Goal: Navigation & Orientation: Understand site structure

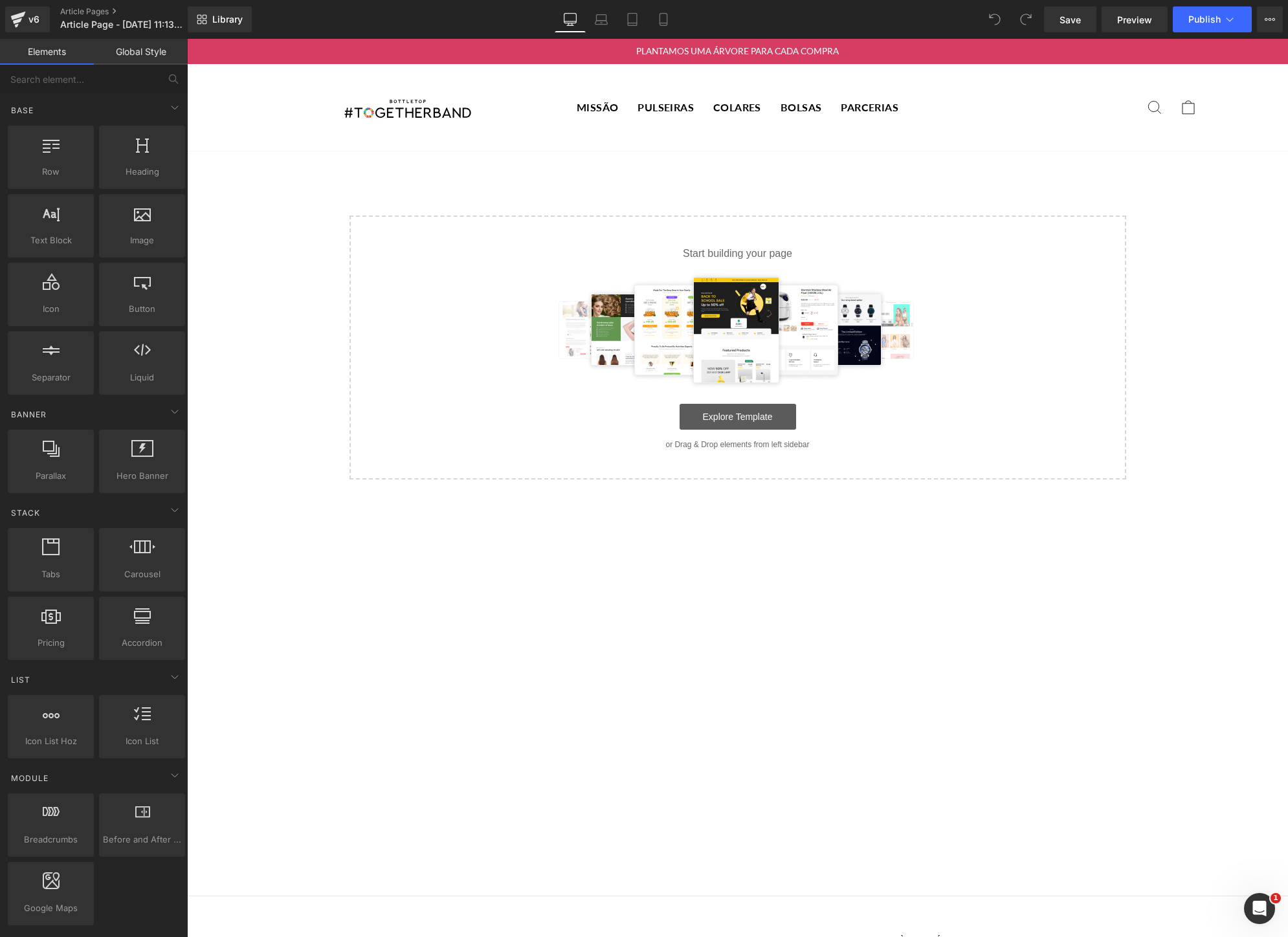
click at [729, 420] on link "Explore Template" at bounding box center [737, 416] width 116 height 26
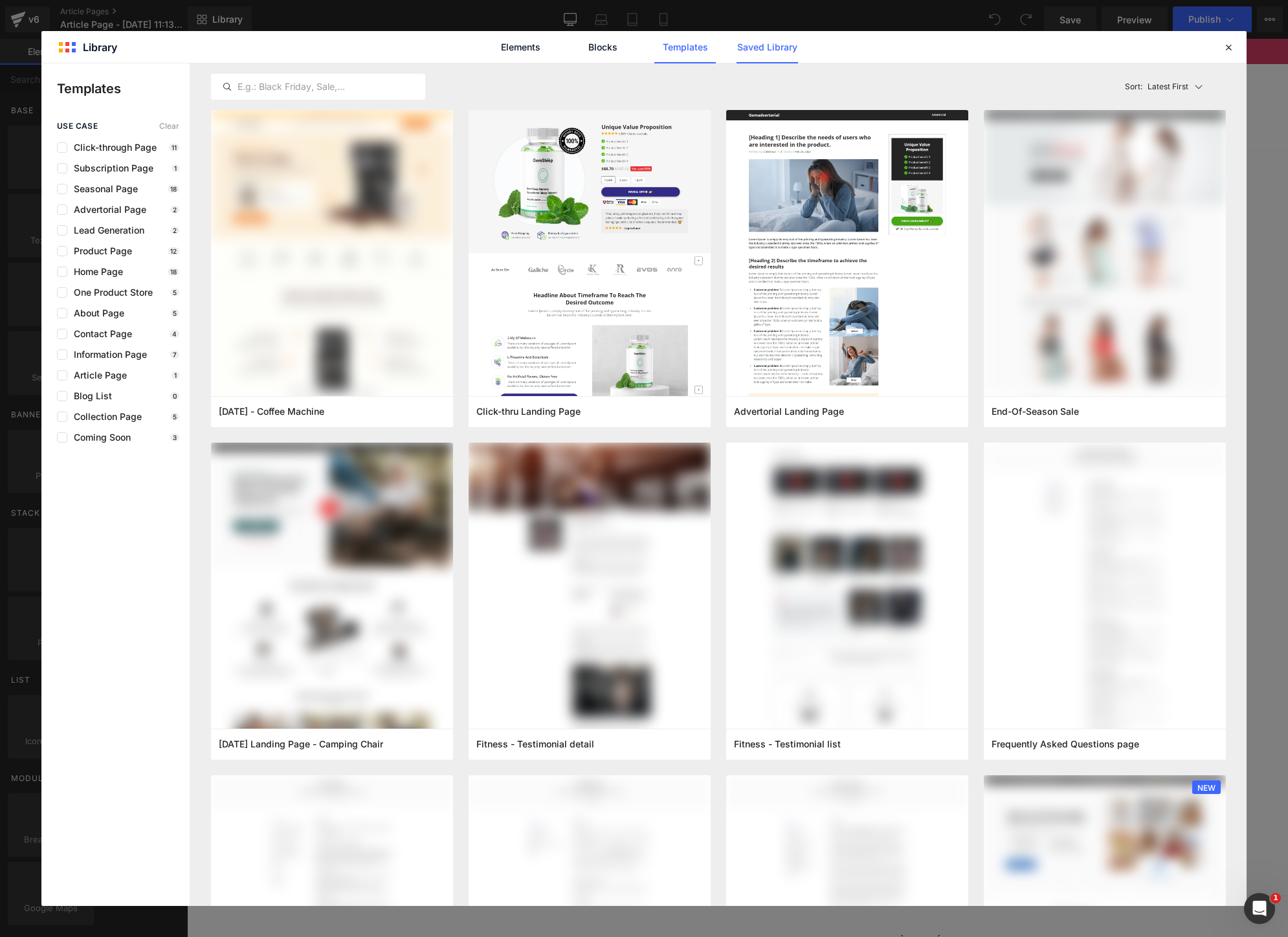
click at [753, 45] on link "Saved Library" at bounding box center [767, 47] width 62 height 32
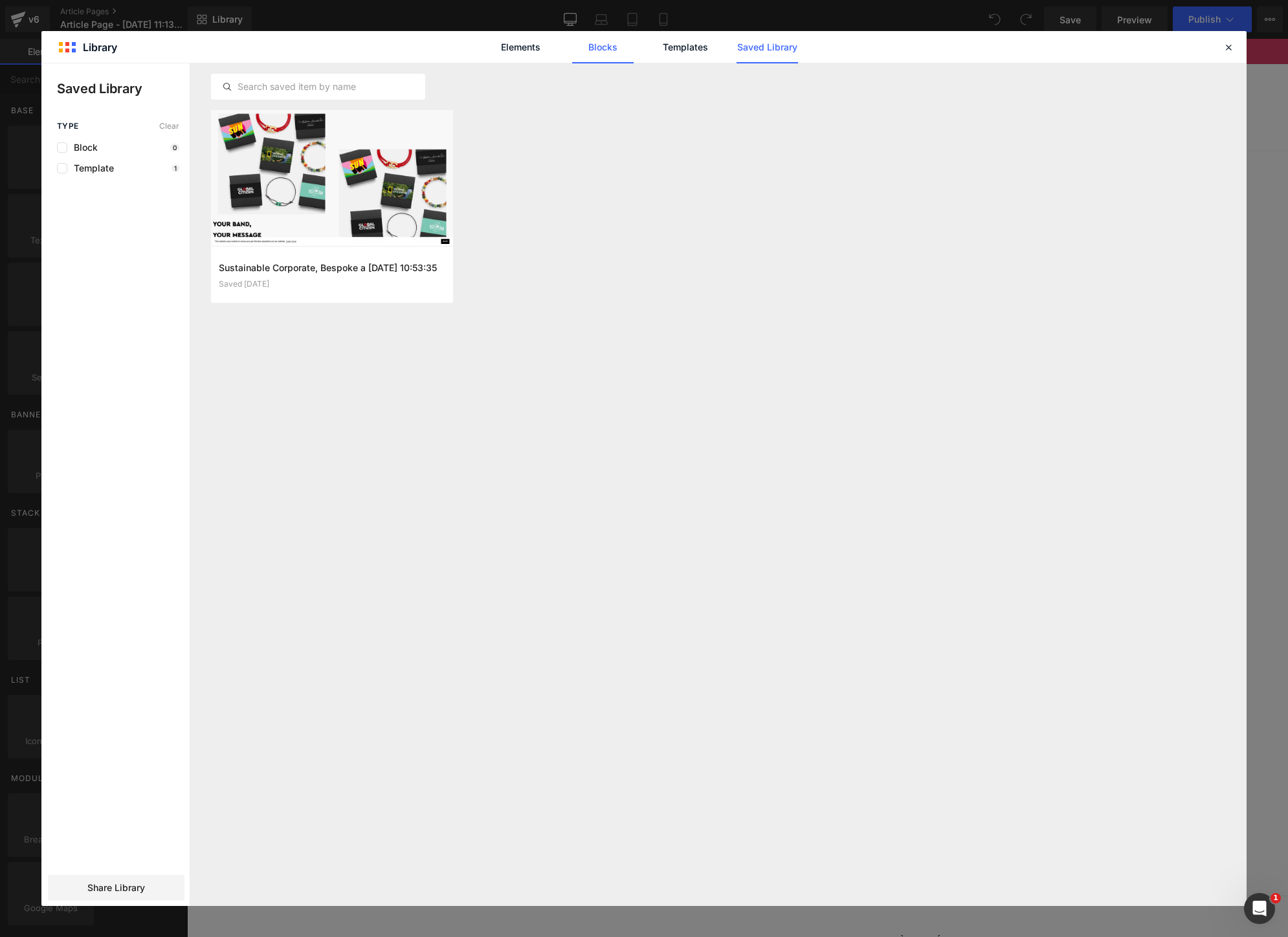
click at [654, 45] on link "Elements" at bounding box center [685, 47] width 62 height 32
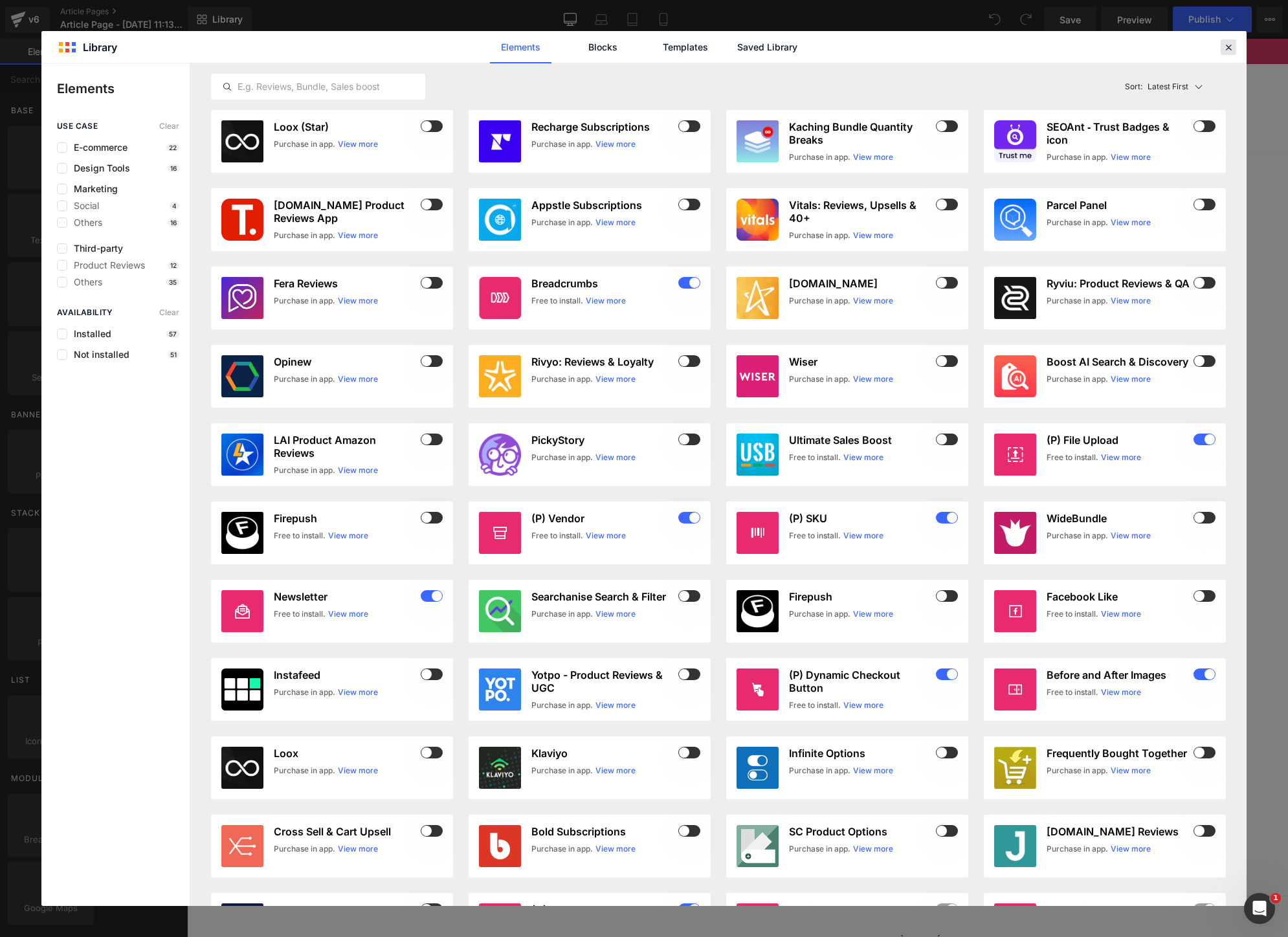
click at [1225, 52] on icon at bounding box center [1228, 47] width 11 height 11
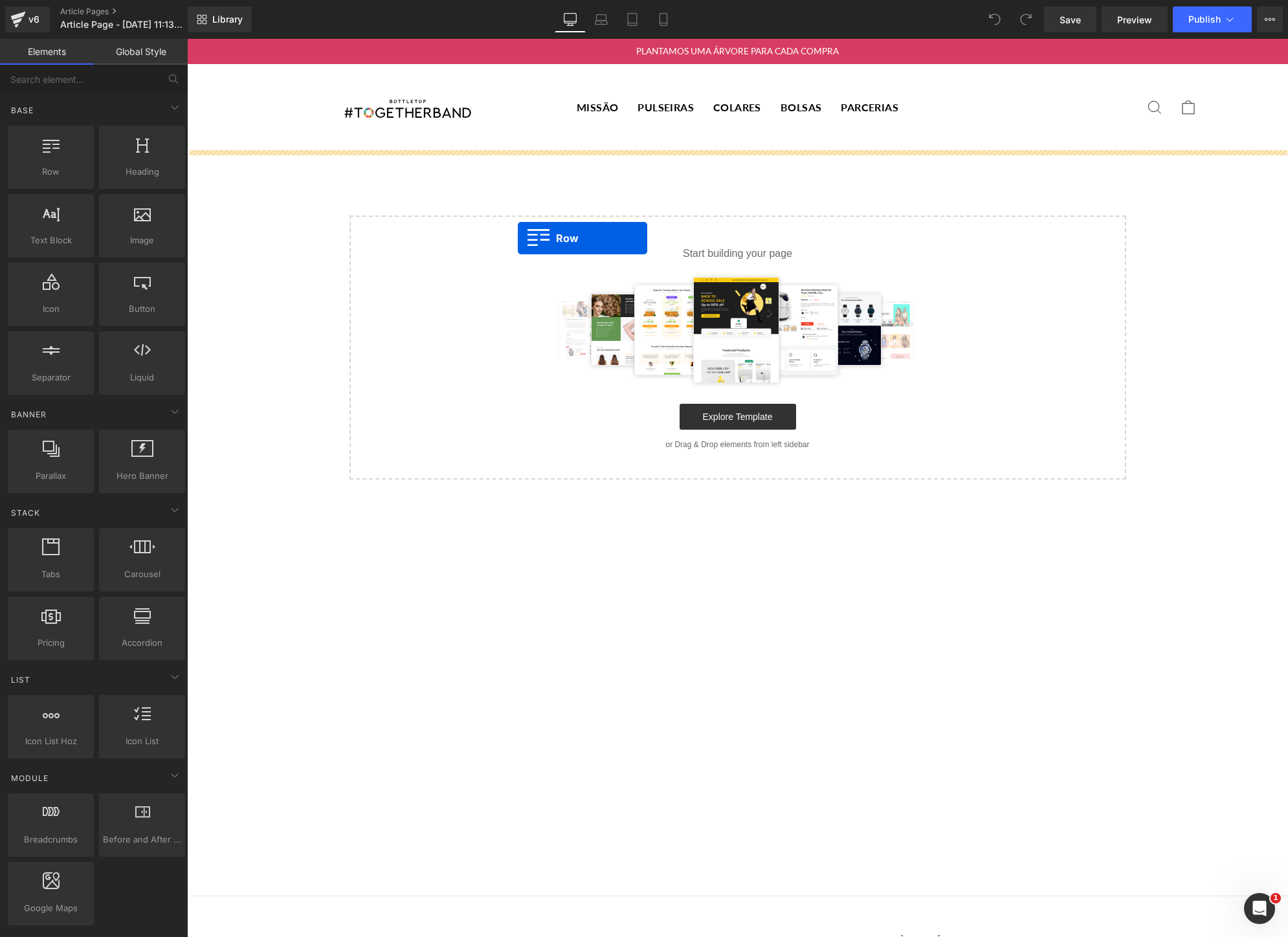
drag, startPoint x: 246, startPoint y: 189, endPoint x: 518, endPoint y: 236, distance: 276.0
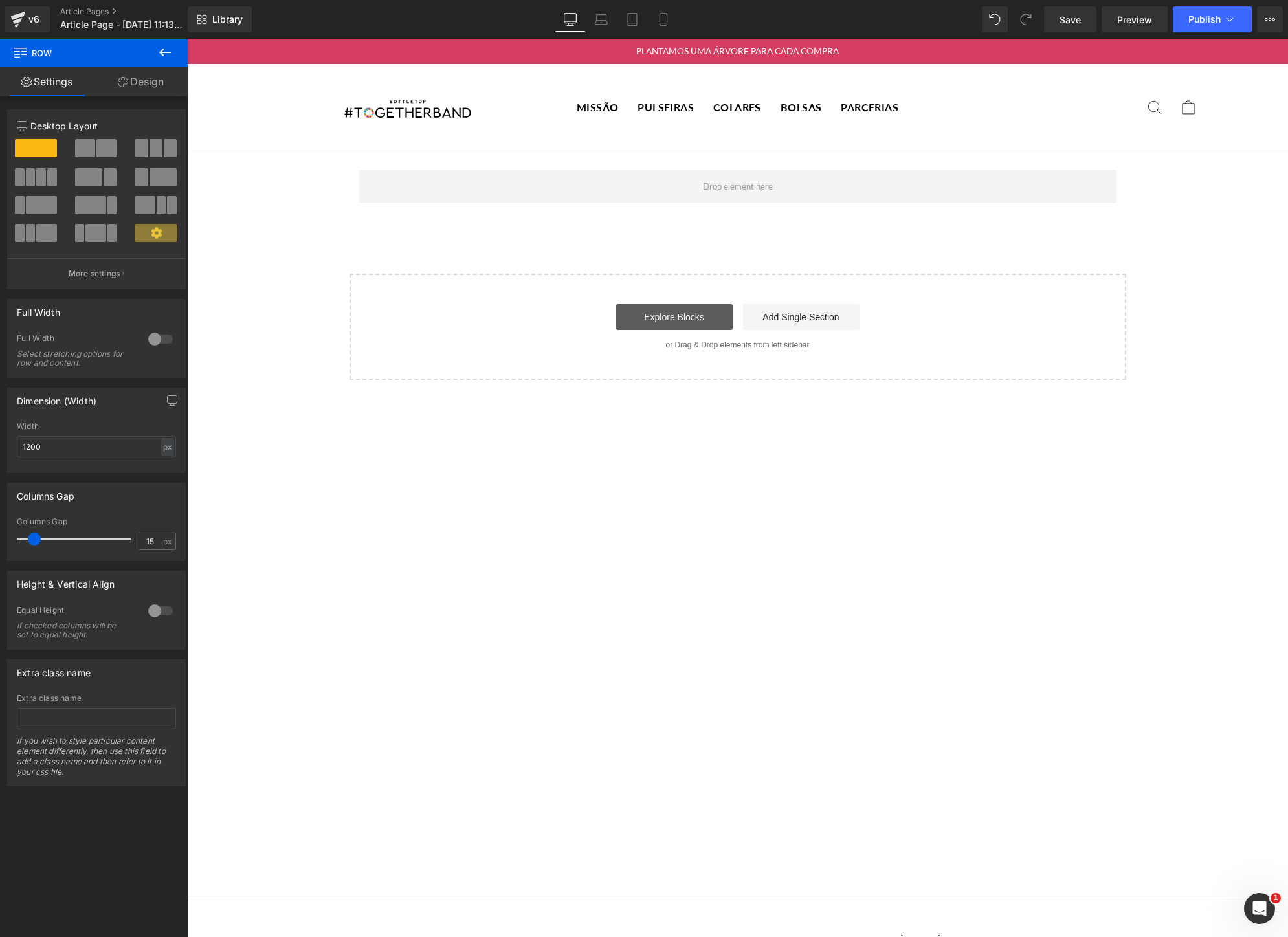
click at [681, 326] on link "Explore Blocks" at bounding box center [673, 316] width 116 height 26
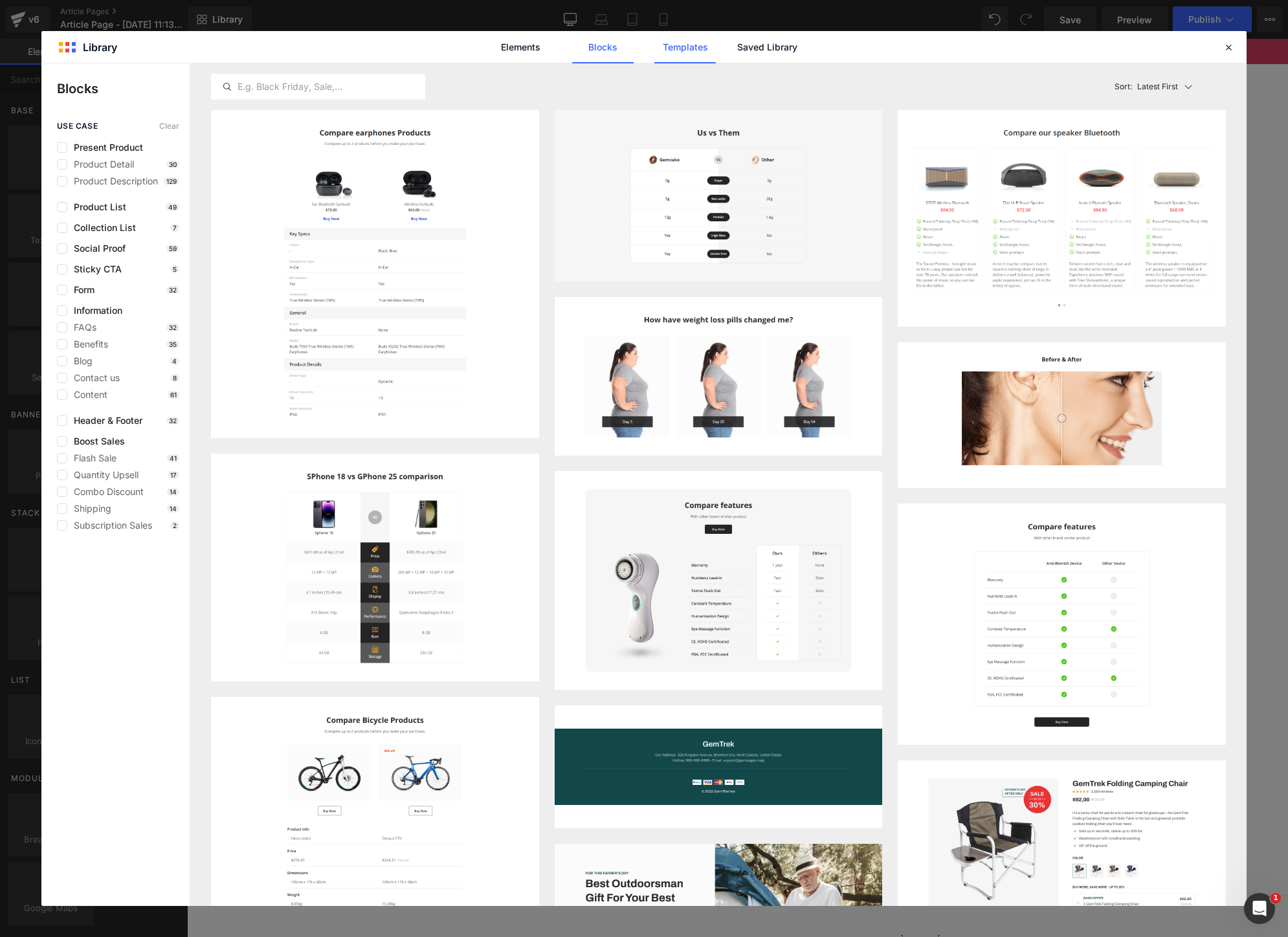
click at [686, 57] on link "Templates" at bounding box center [685, 47] width 62 height 32
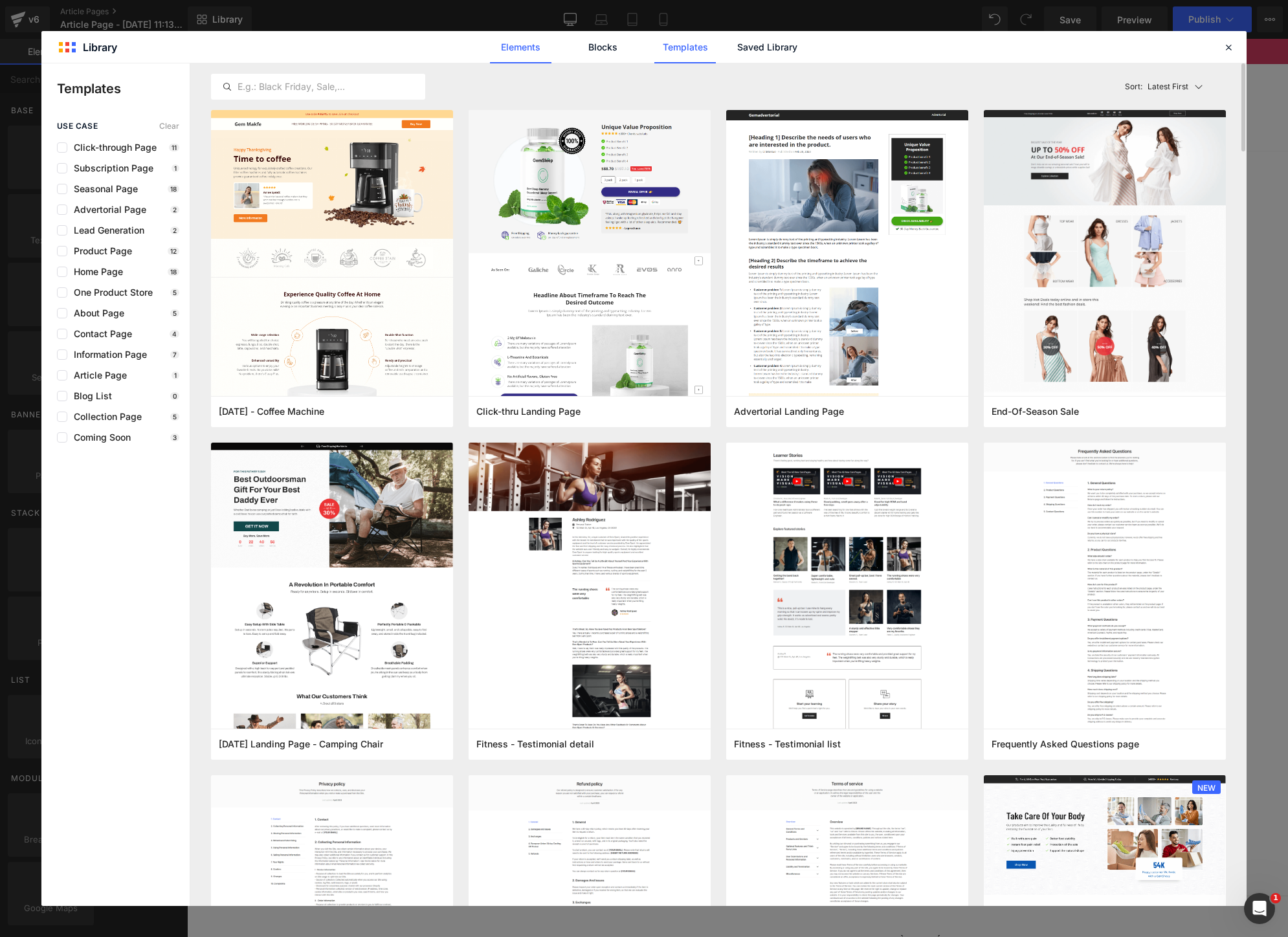
click at [654, 49] on link "Elements" at bounding box center [685, 47] width 62 height 32
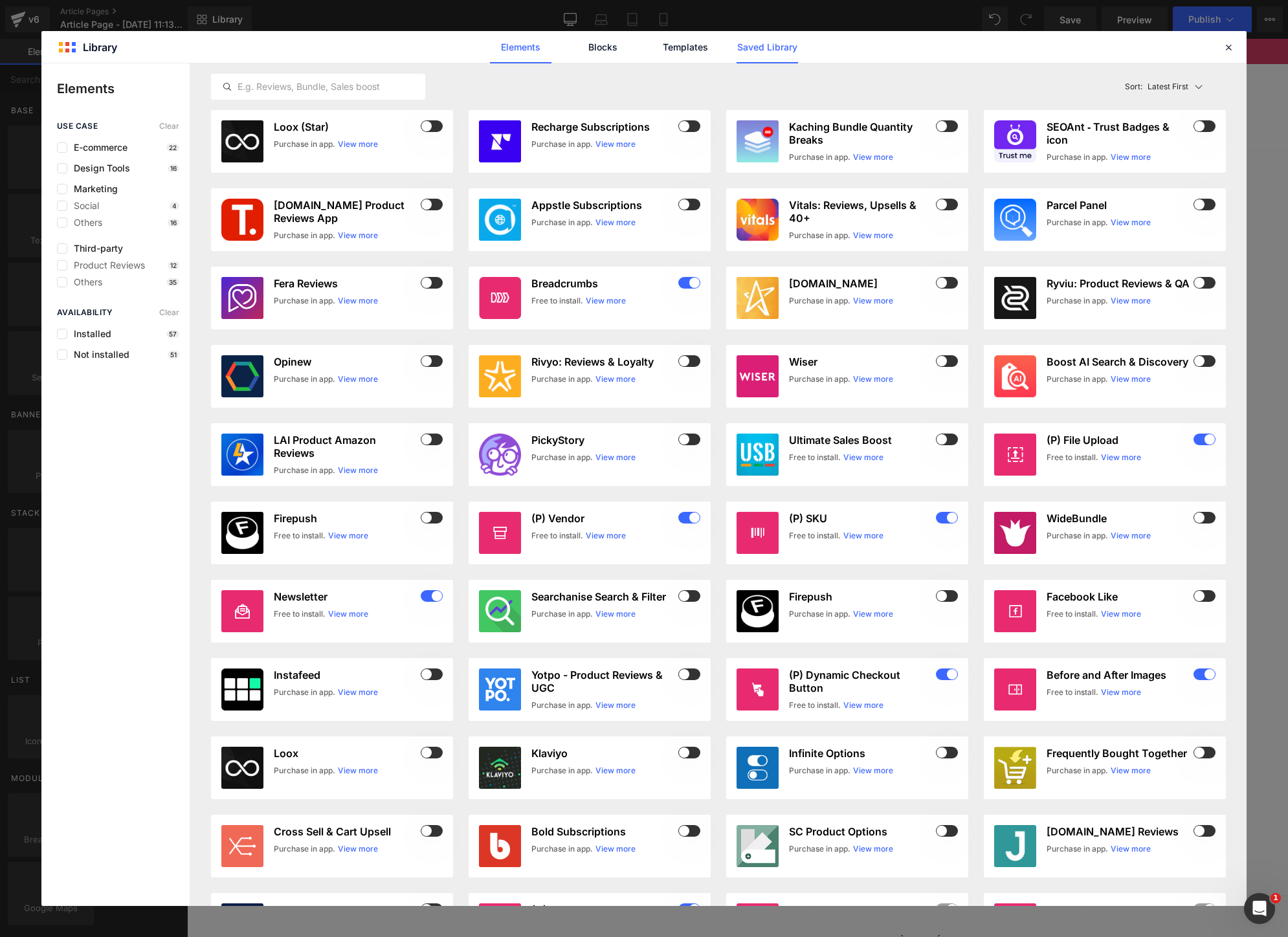
click at [779, 44] on link "Saved Library" at bounding box center [767, 47] width 62 height 32
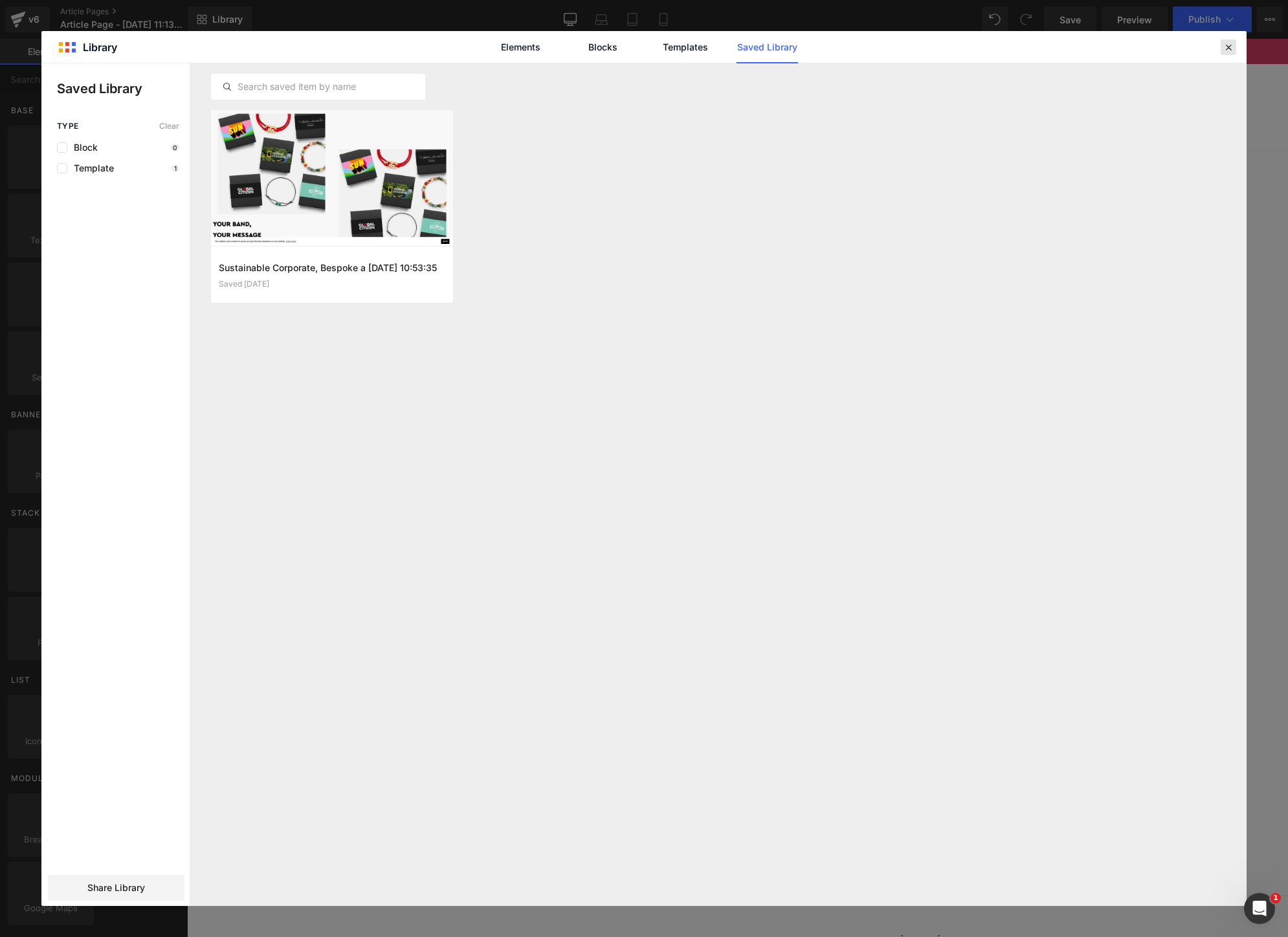
click at [1230, 45] on icon at bounding box center [1228, 47] width 11 height 11
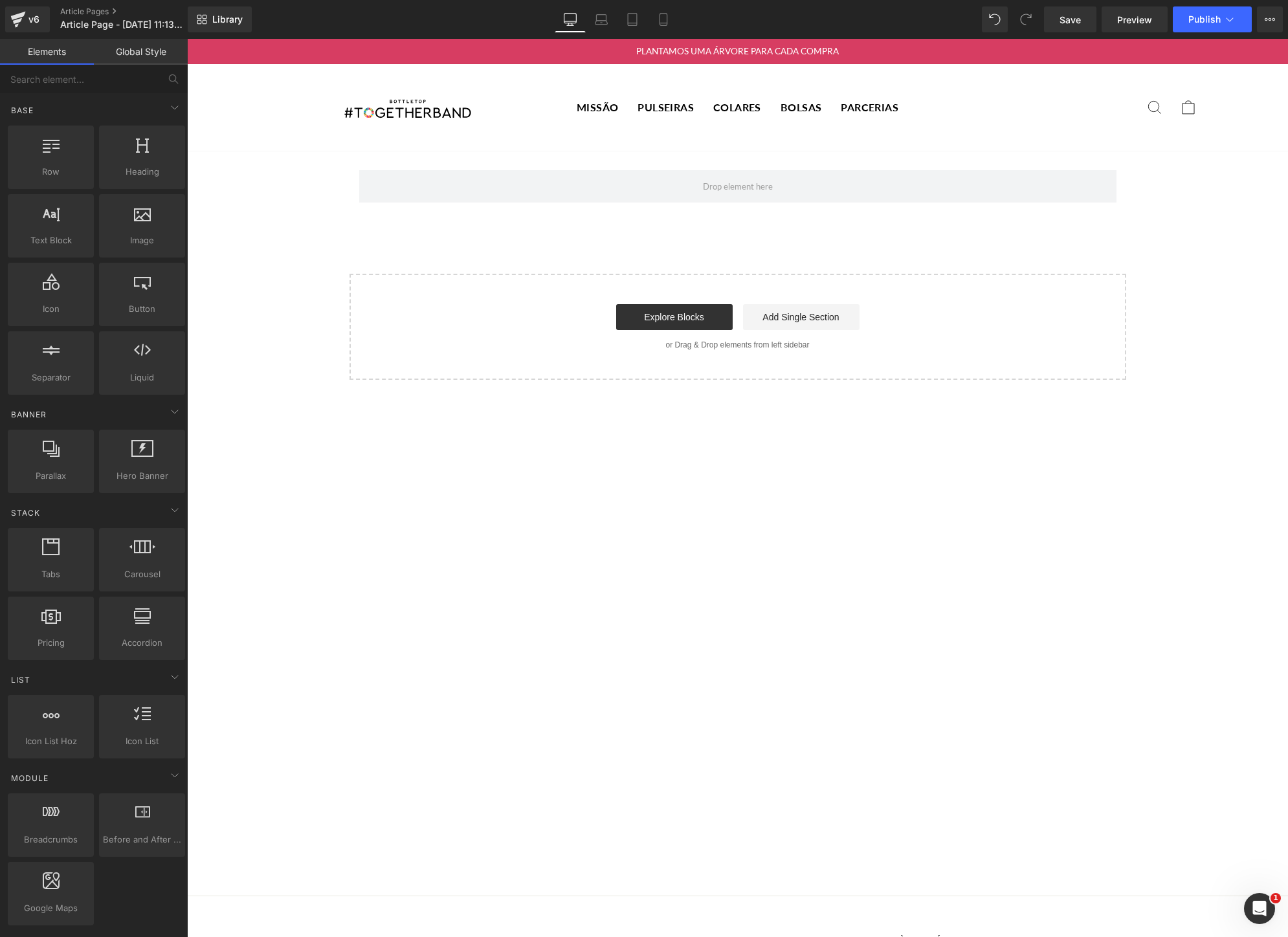
scroll to position [275, 0]
